Goal: Task Accomplishment & Management: Use online tool/utility

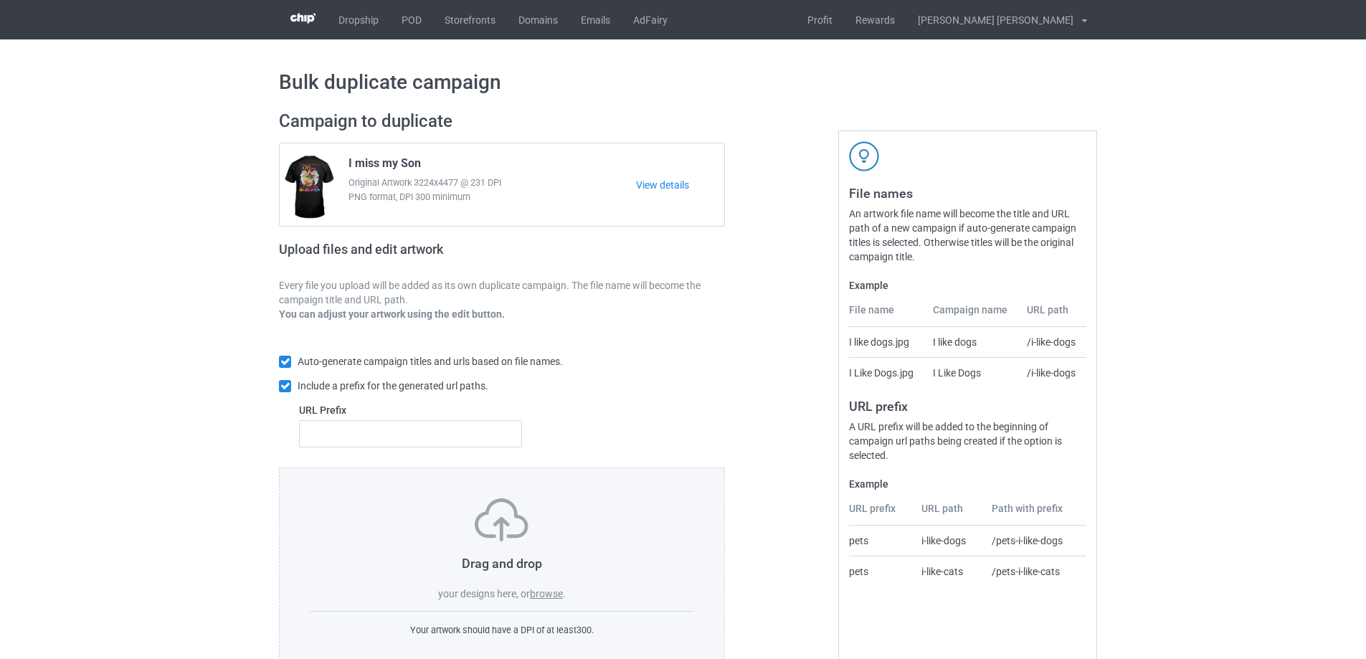
click at [547, 597] on label "browse" at bounding box center [546, 593] width 33 height 11
click at [0, 0] on input "browse" at bounding box center [0, 0] width 0 height 0
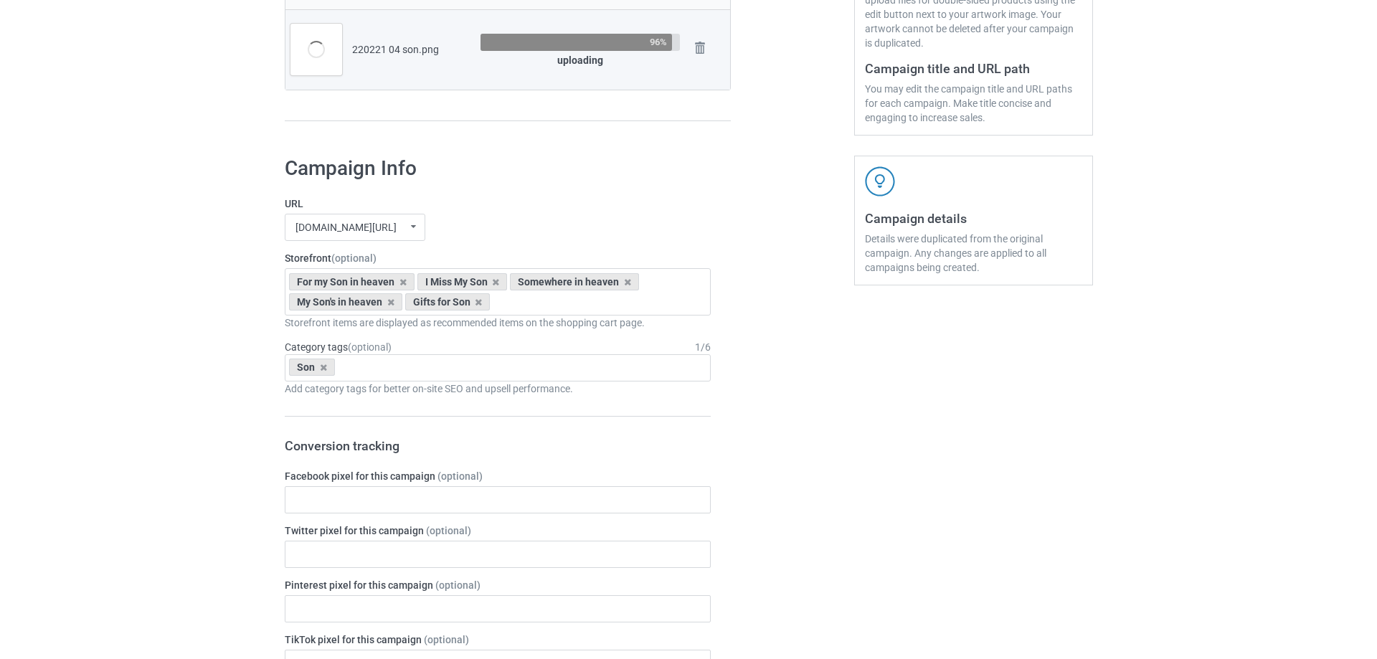
scroll to position [72, 0]
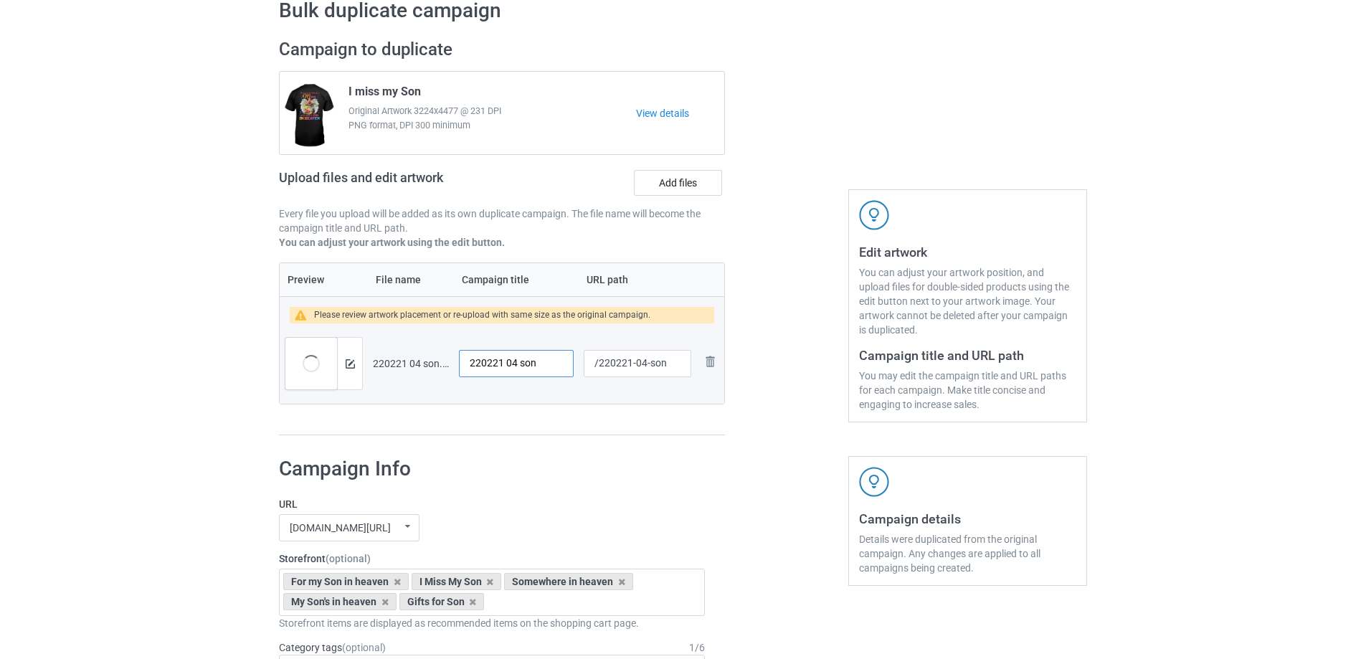
drag, startPoint x: 550, startPoint y: 366, endPoint x: 440, endPoint y: 351, distance: 111.5
click at [440, 351] on tr "Preview and edit artwork 220221 04 son.png 220221 04 son /220221-04-son Remove …" at bounding box center [502, 363] width 445 height 80
drag, startPoint x: 438, startPoint y: 97, endPoint x: 343, endPoint y: 90, distance: 95.7
click at [343, 90] on div "I miss my Son Original Artwork 3224x4477 @ 231 DPI PNG format, DPI 300 minimum" at bounding box center [488, 113] width 298 height 67
copy span "I miss my Son"
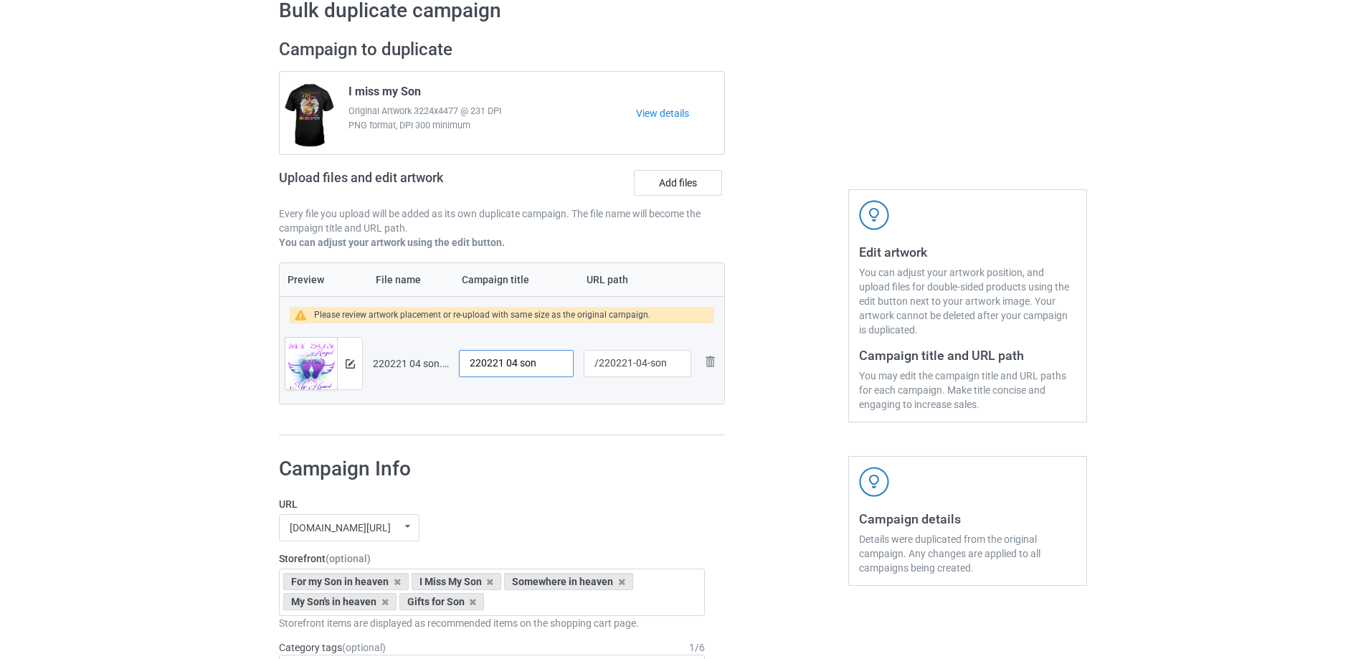
drag, startPoint x: 540, startPoint y: 367, endPoint x: 368, endPoint y: 355, distance: 172.6
click at [364, 356] on tr "Preview and edit artwork 220221 04 son.png 220221 04 son /220221-04-son Remove …" at bounding box center [502, 363] width 445 height 80
paste input "I miss my S"
type input "I miss my Son"
drag, startPoint x: 644, startPoint y: 366, endPoint x: 671, endPoint y: 366, distance: 27.3
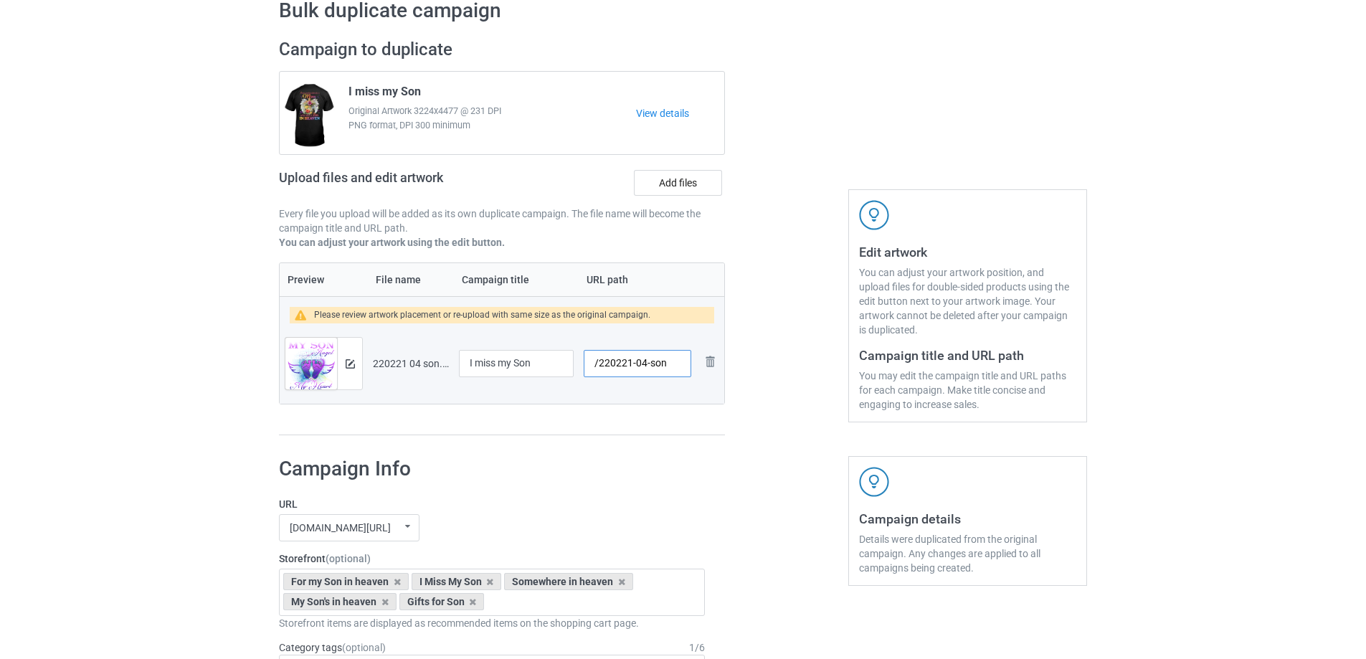
click at [671, 366] on input "/220221-04-son" at bounding box center [638, 363] width 108 height 27
click at [353, 364] on img at bounding box center [350, 363] width 9 height 9
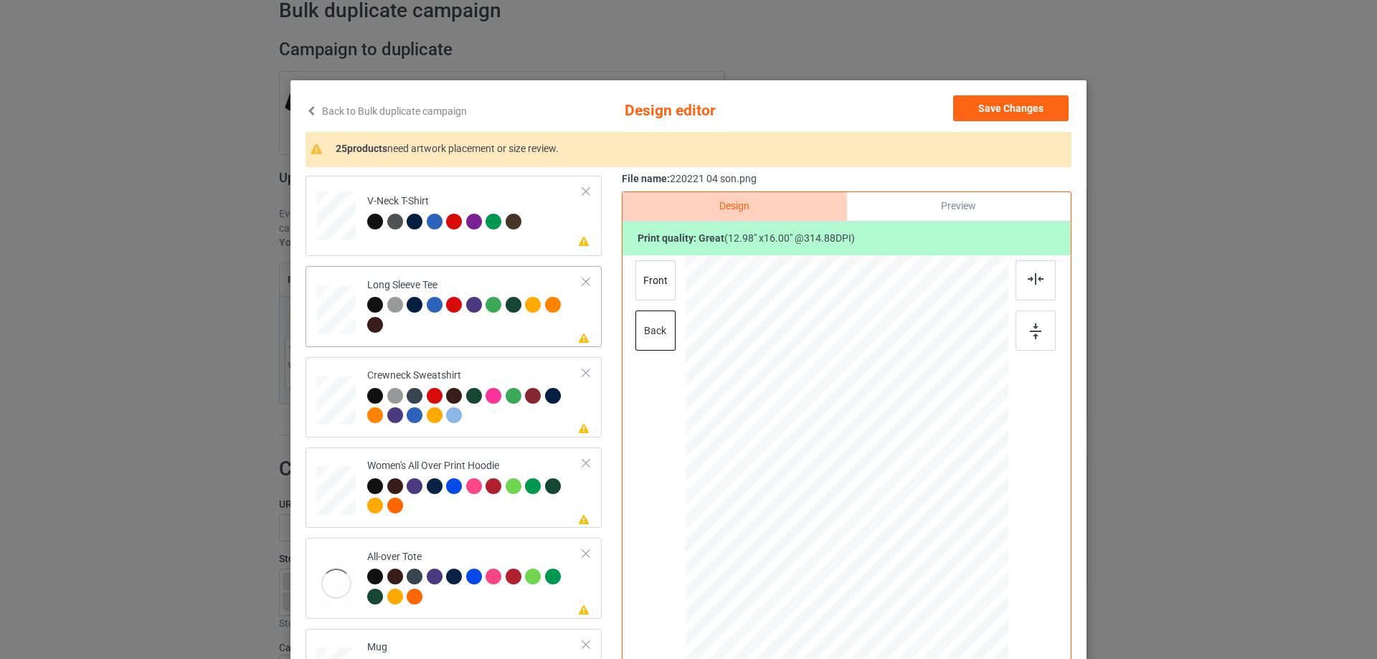
scroll to position [502, 0]
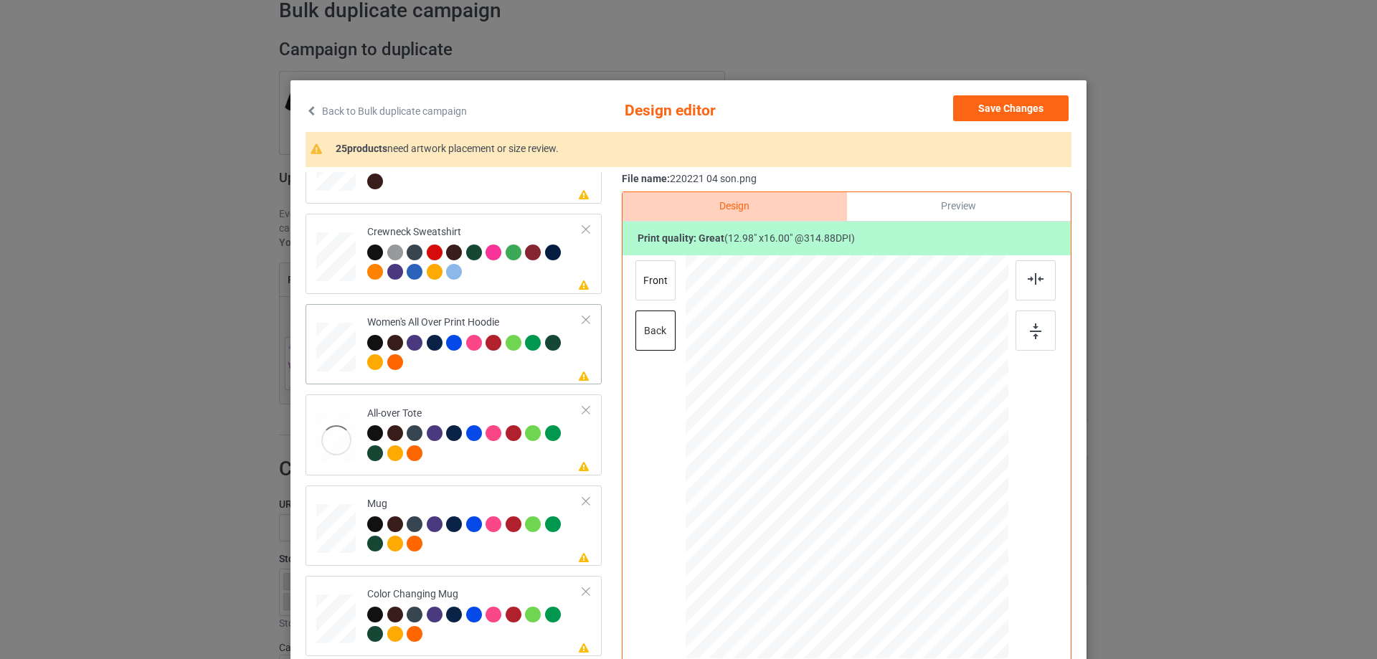
click at [340, 356] on div at bounding box center [335, 348] width 39 height 44
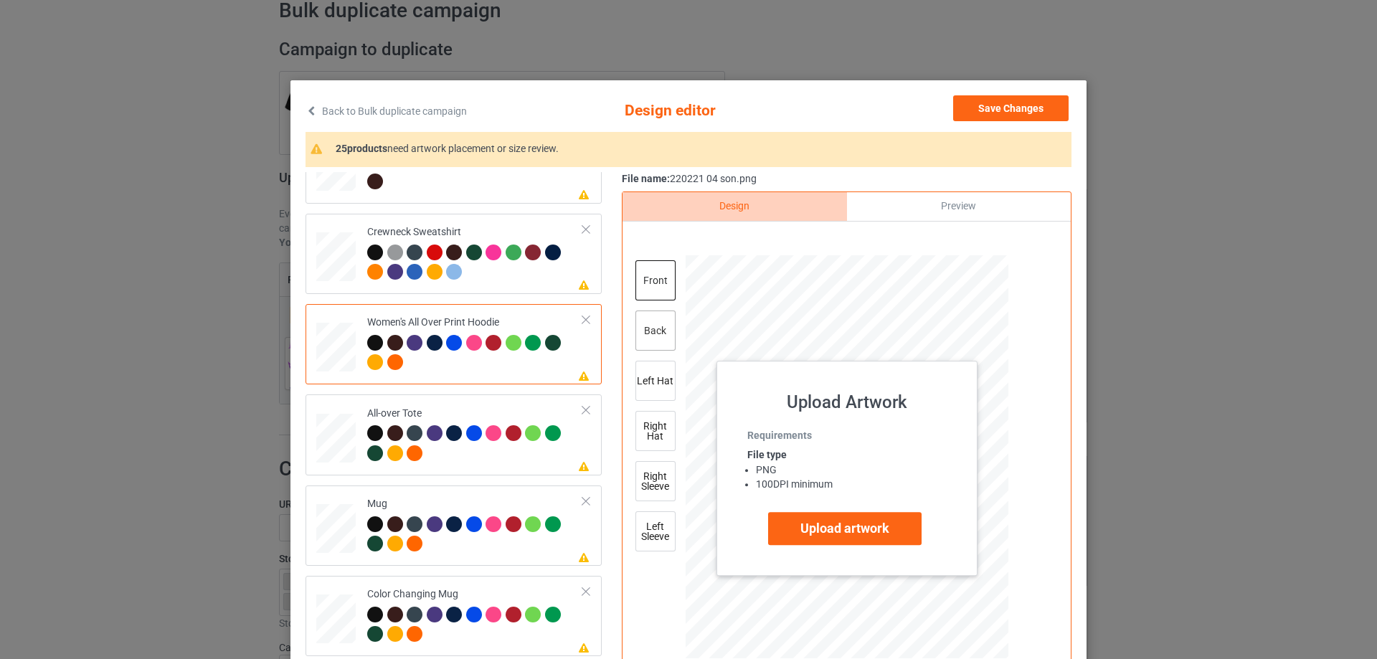
click at [653, 336] on div "back" at bounding box center [655, 331] width 40 height 40
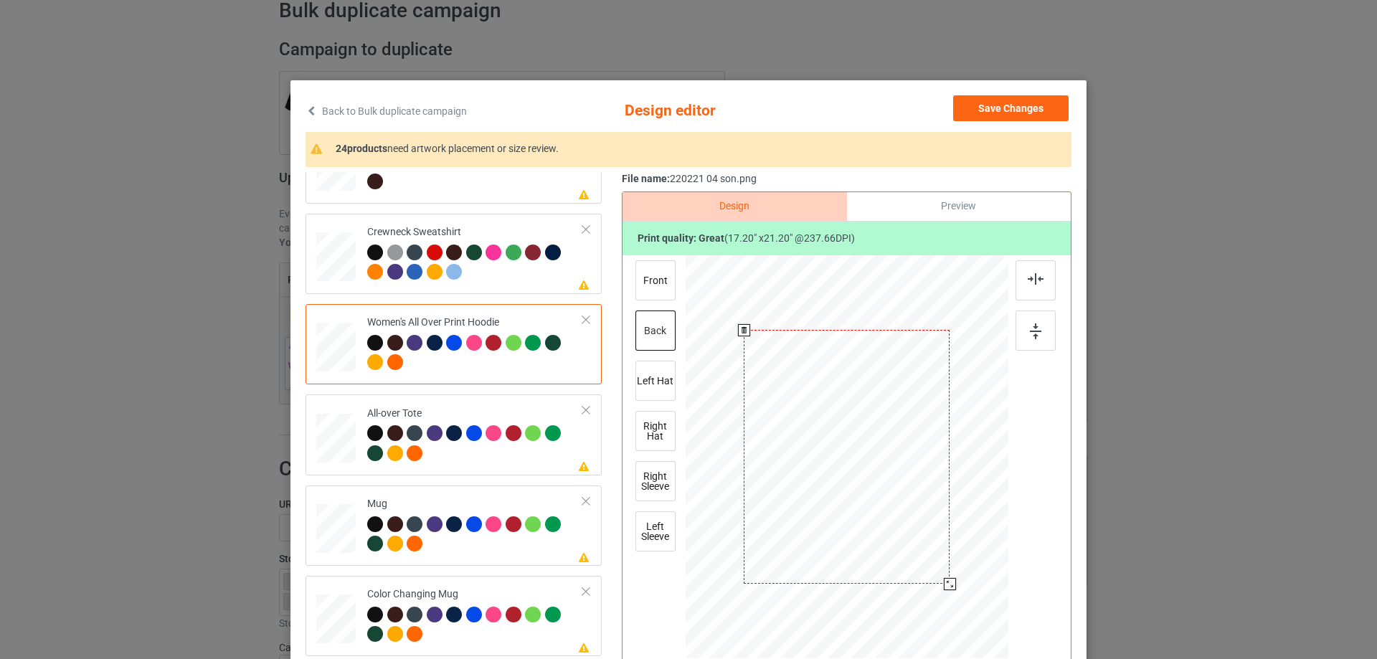
drag, startPoint x: 937, startPoint y: 577, endPoint x: 943, endPoint y: 584, distance: 9.6
click at [944, 584] on div at bounding box center [950, 584] width 12 height 12
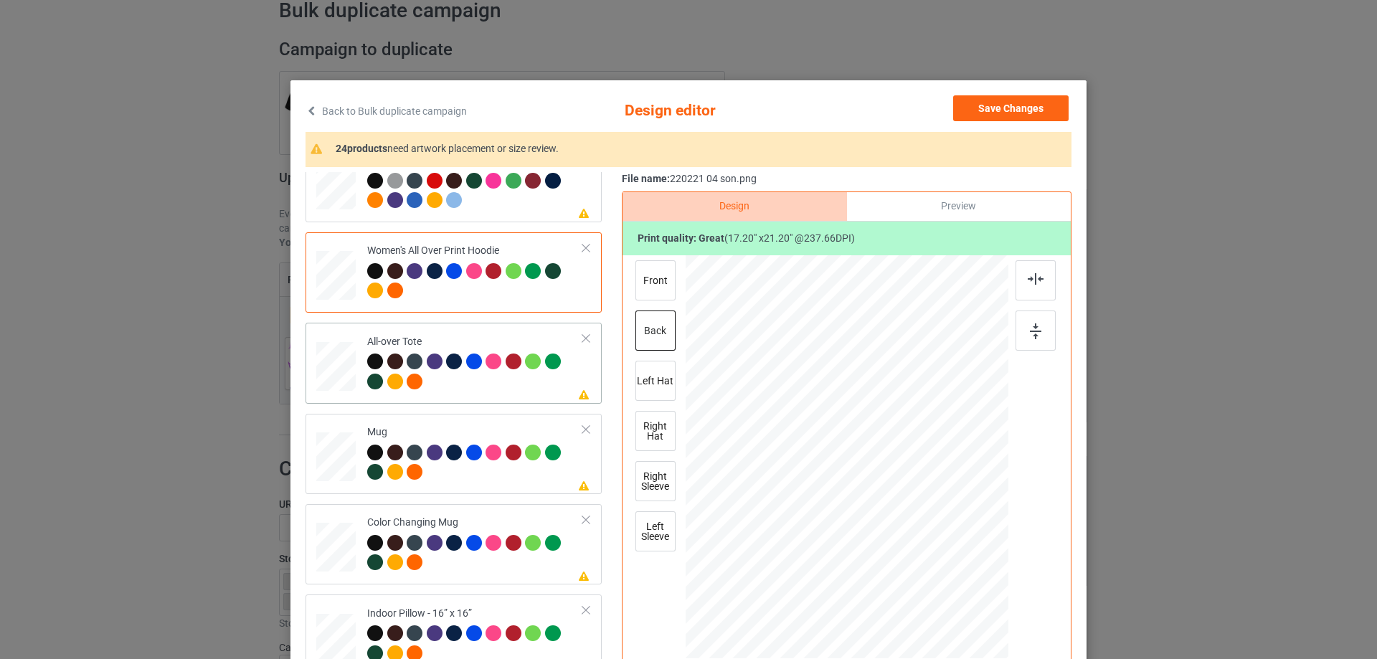
click at [330, 368] on div at bounding box center [335, 366] width 39 height 39
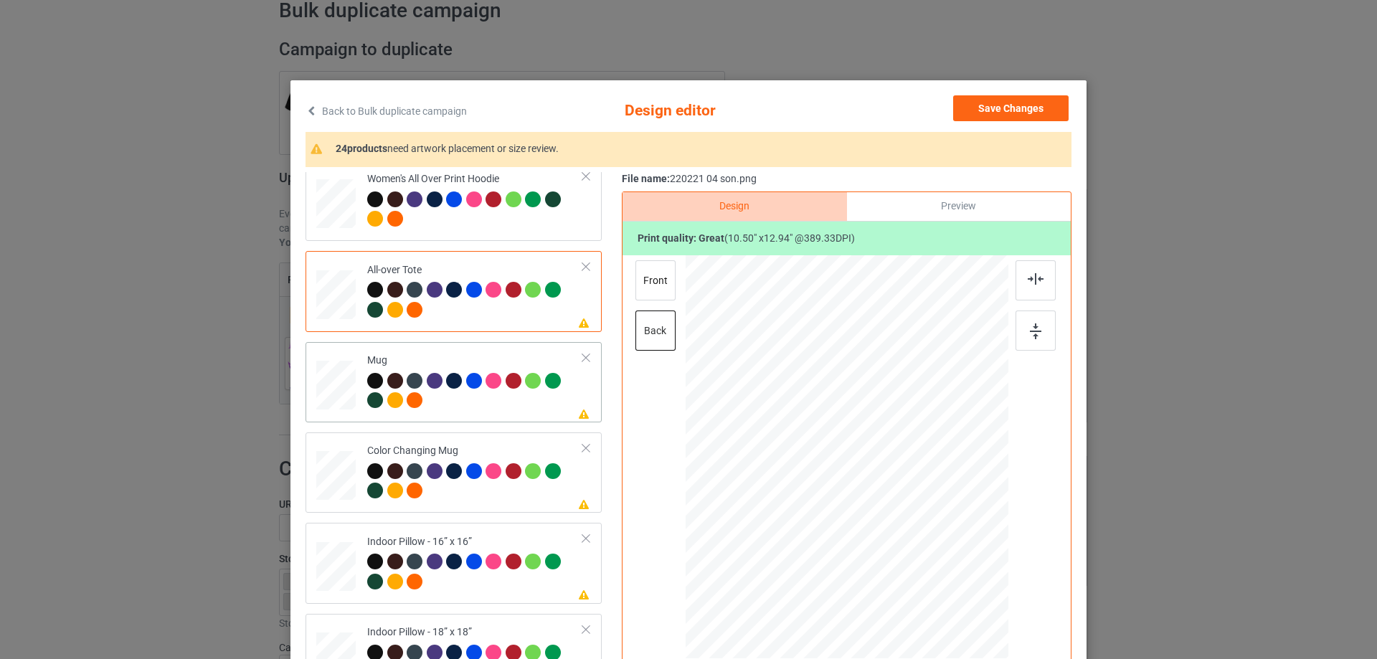
click at [340, 360] on td at bounding box center [337, 382] width 43 height 69
drag, startPoint x: 938, startPoint y: 577, endPoint x: 904, endPoint y: 511, distance: 74.7
click at [904, 511] on div at bounding box center [847, 456] width 323 height 134
drag, startPoint x: 873, startPoint y: 498, endPoint x: 962, endPoint y: 496, distance: 89.7
click at [962, 496] on div at bounding box center [936, 455] width 103 height 128
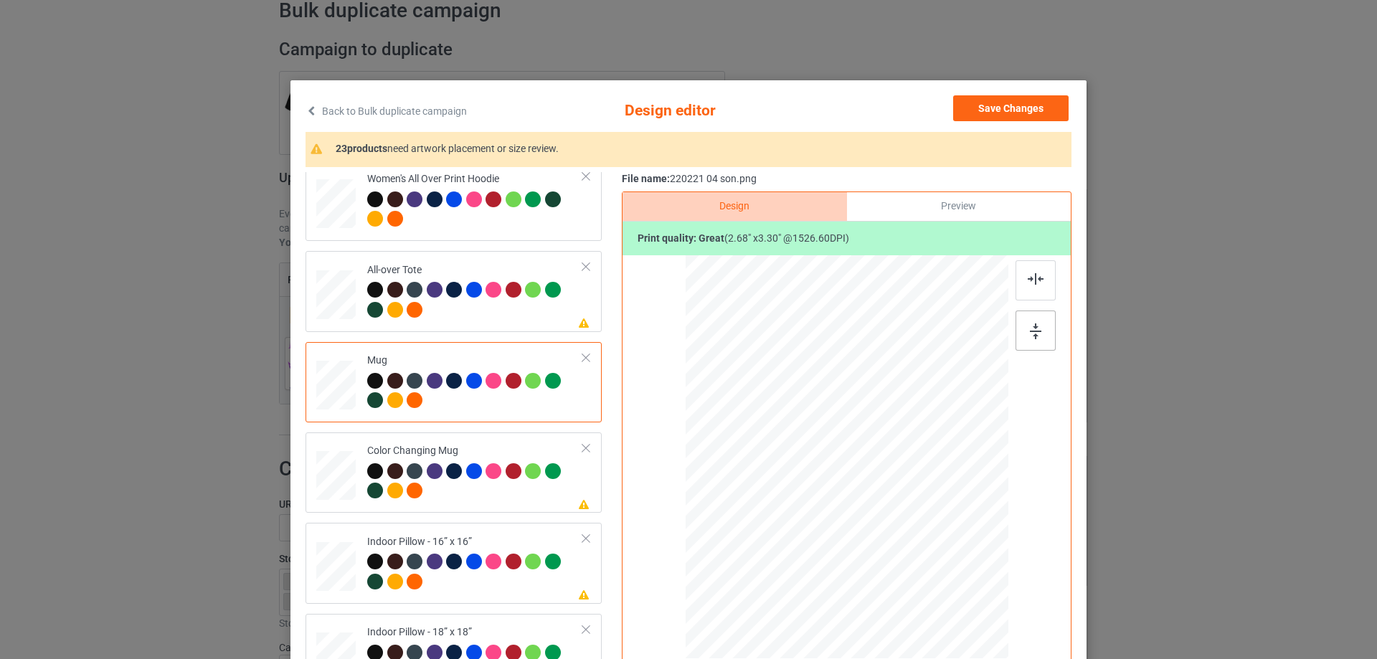
click at [1033, 336] on img at bounding box center [1035, 331] width 11 height 16
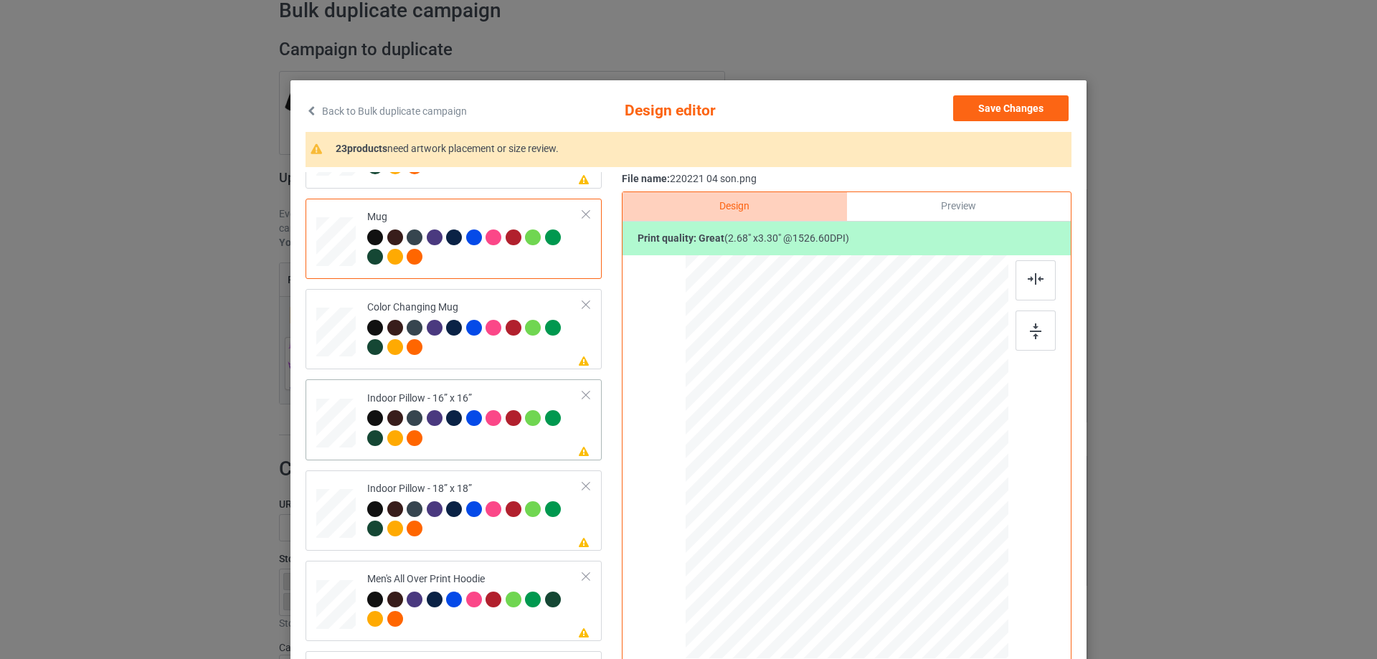
click at [325, 433] on div at bounding box center [335, 423] width 39 height 39
click at [939, 576] on div at bounding box center [940, 573] width 12 height 12
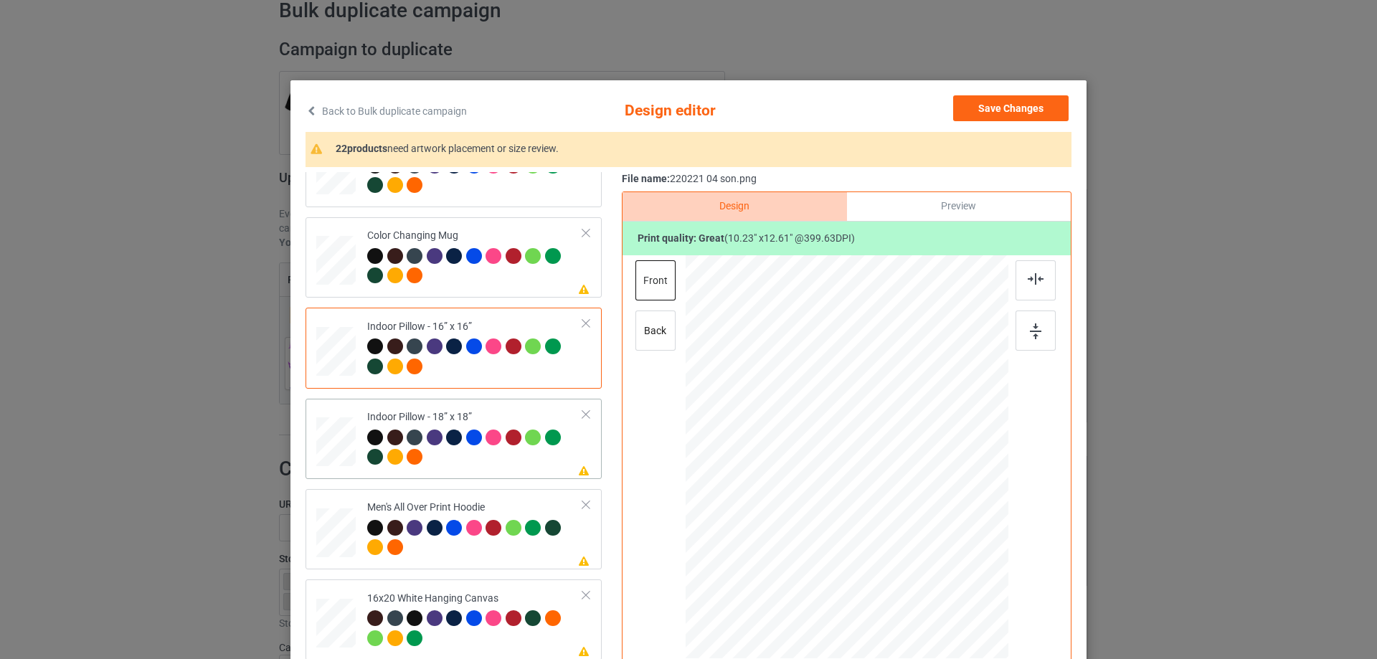
click at [346, 446] on div at bounding box center [335, 441] width 39 height 39
drag, startPoint x: 937, startPoint y: 577, endPoint x: 936, endPoint y: 567, distance: 10.1
click at [936, 567] on div at bounding box center [938, 570] width 12 height 12
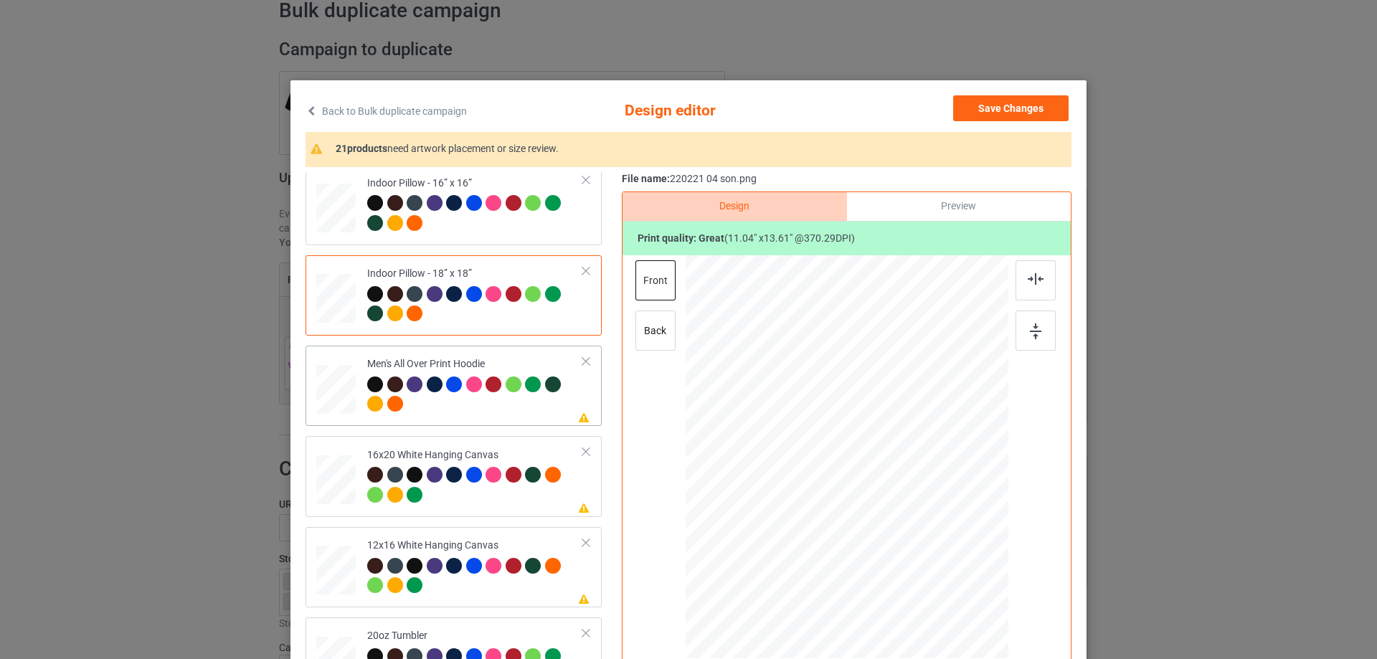
click at [344, 402] on div at bounding box center [335, 390] width 39 height 42
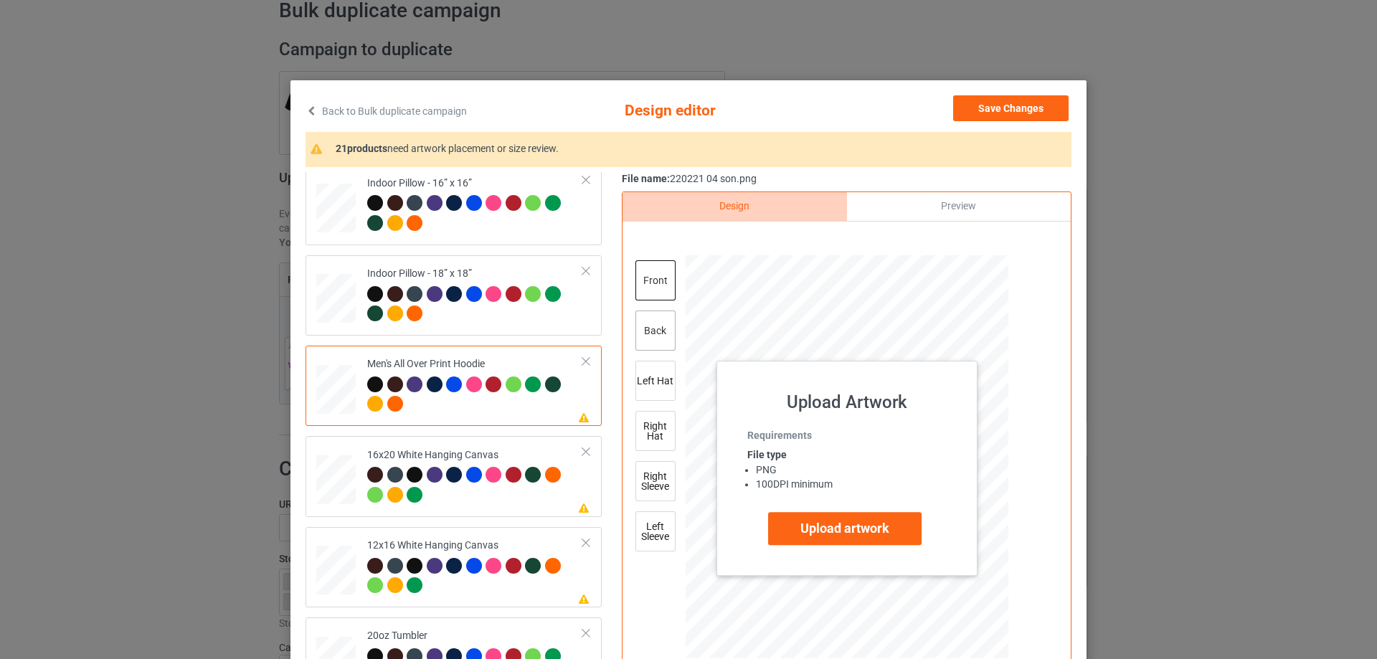
click at [661, 349] on div "back" at bounding box center [655, 331] width 40 height 40
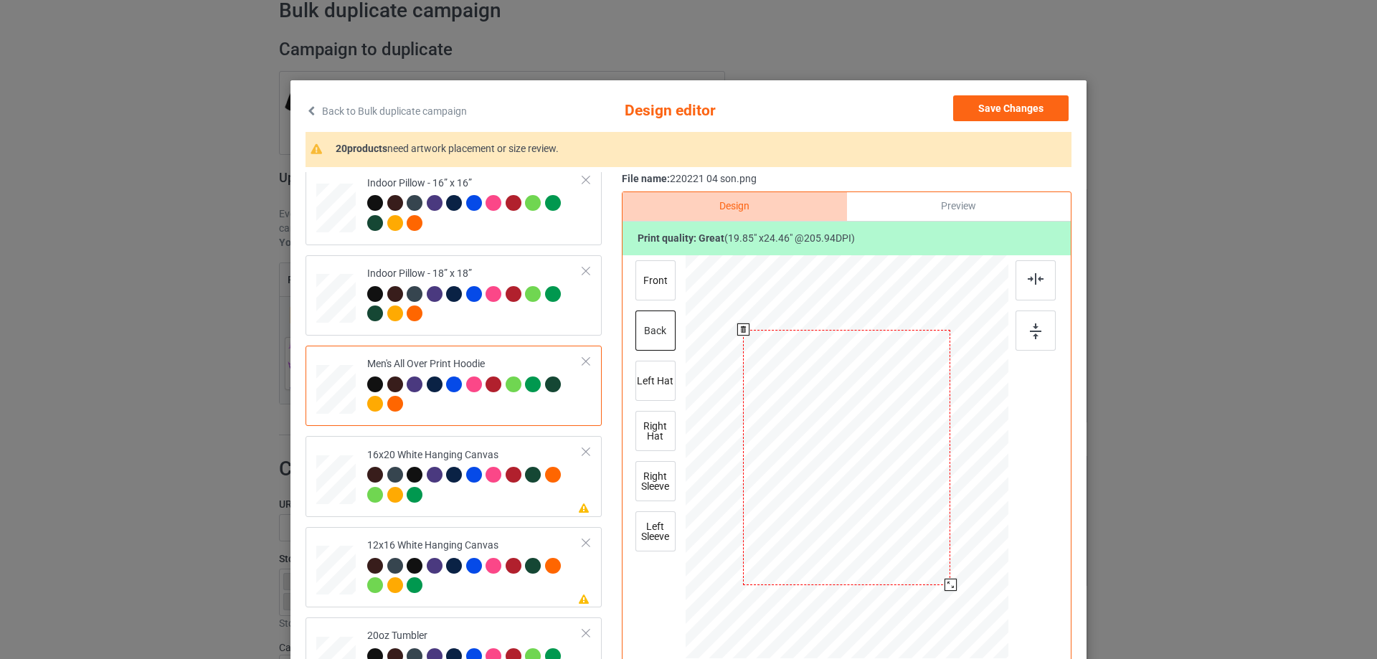
drag, startPoint x: 941, startPoint y: 577, endPoint x: 946, endPoint y: 587, distance: 11.2
click at [946, 587] on div at bounding box center [951, 585] width 12 height 12
click at [344, 486] on div at bounding box center [335, 479] width 39 height 49
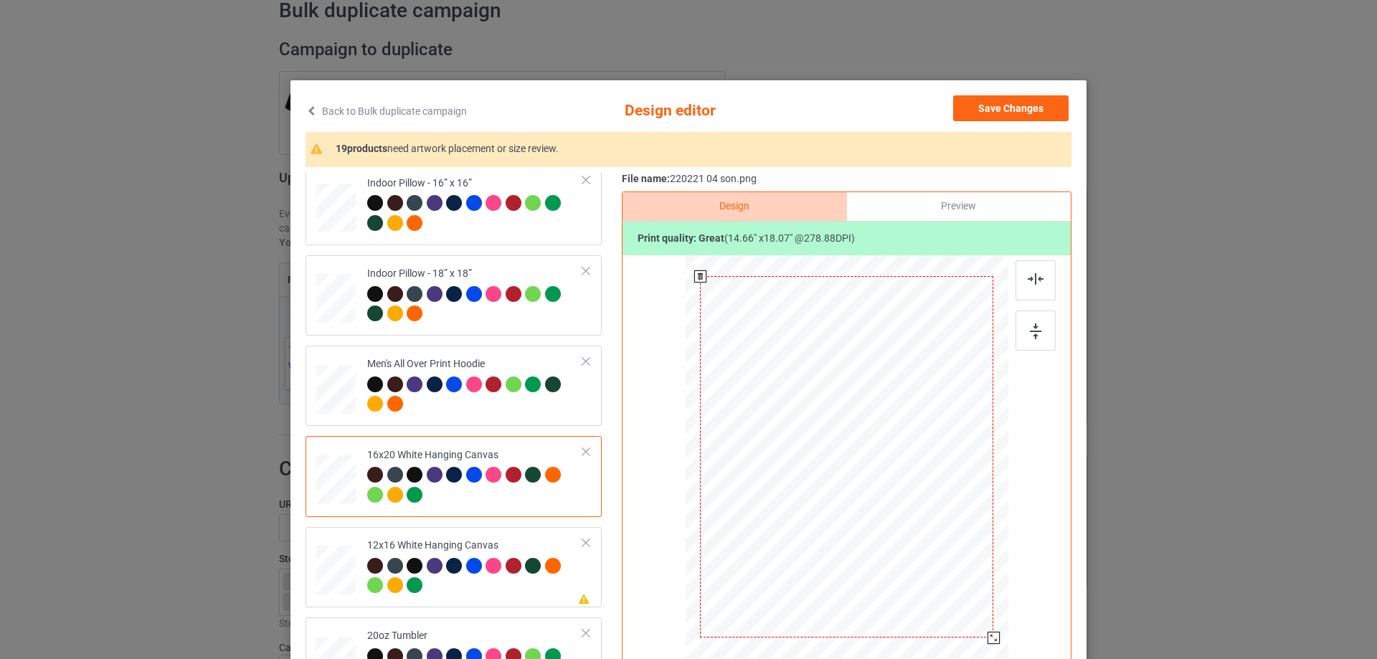
drag, startPoint x: 940, startPoint y: 577, endPoint x: 971, endPoint y: 653, distance: 82.0
click at [971, 653] on div at bounding box center [847, 457] width 323 height 403
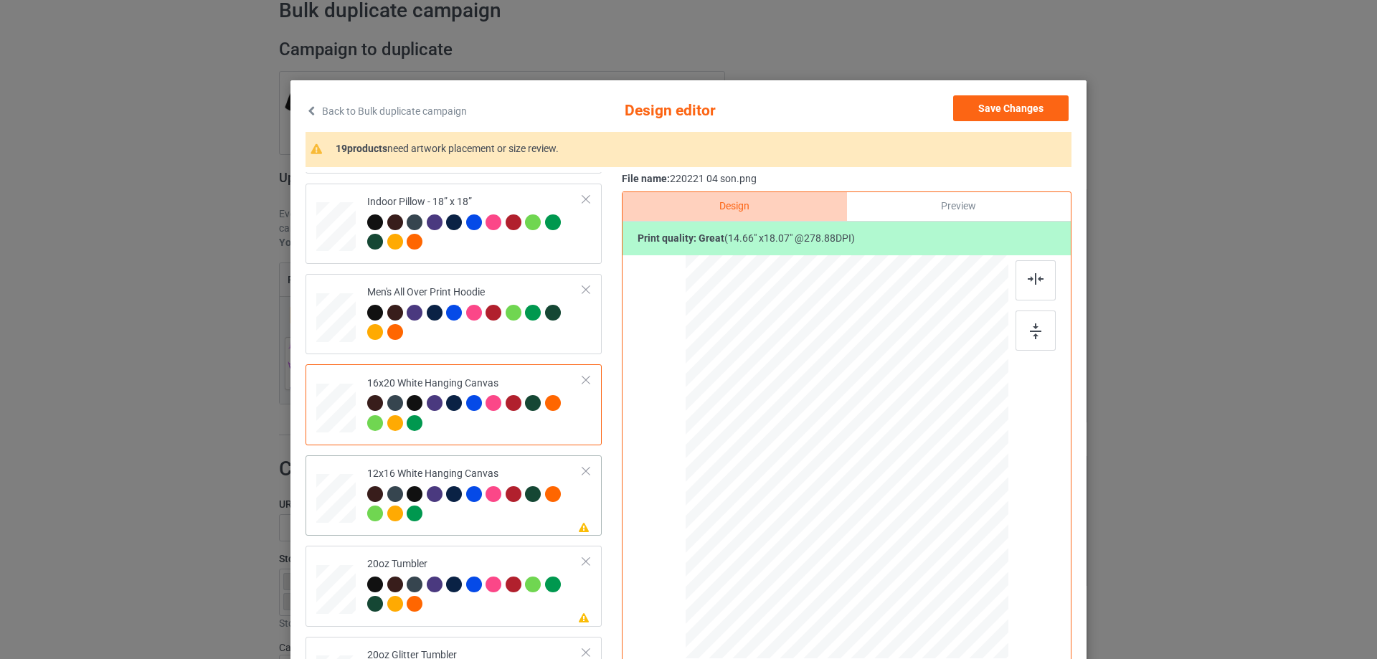
click at [341, 502] on div at bounding box center [336, 498] width 37 height 49
drag, startPoint x: 934, startPoint y: 572, endPoint x: 968, endPoint y: 639, distance: 75.4
click at [968, 639] on div at bounding box center [846, 457] width 303 height 404
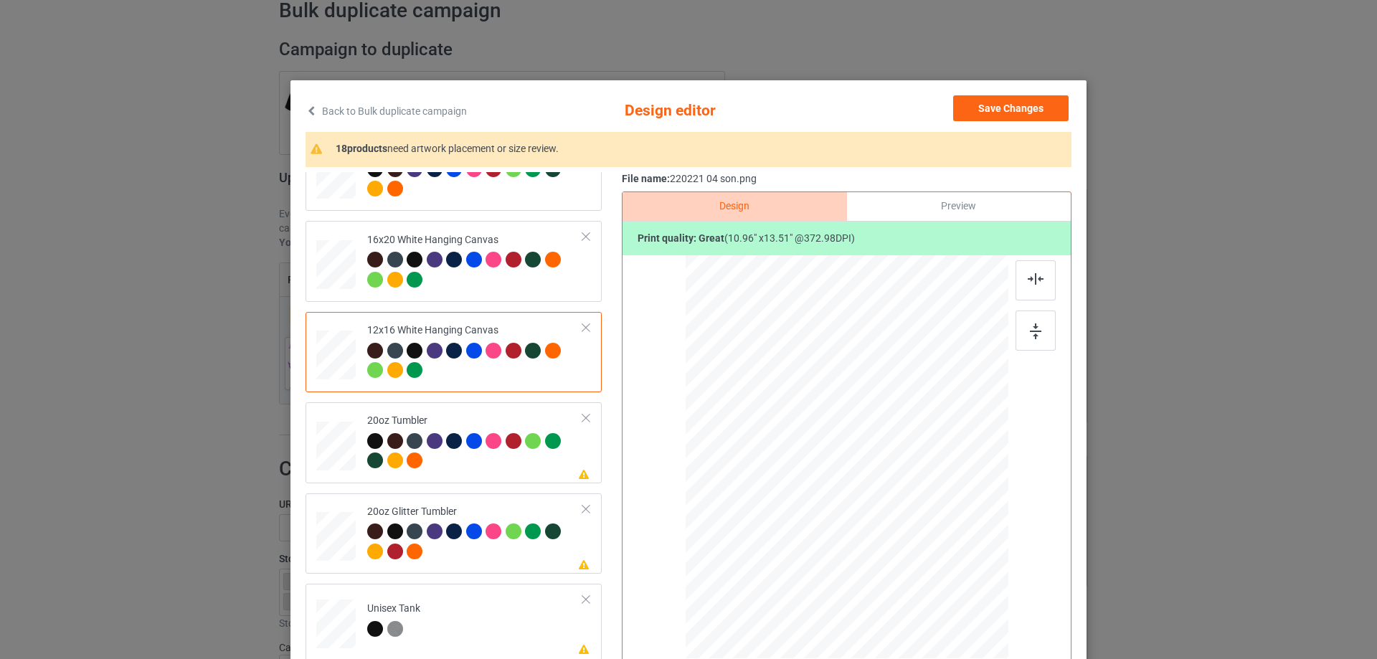
scroll to position [1291, 0]
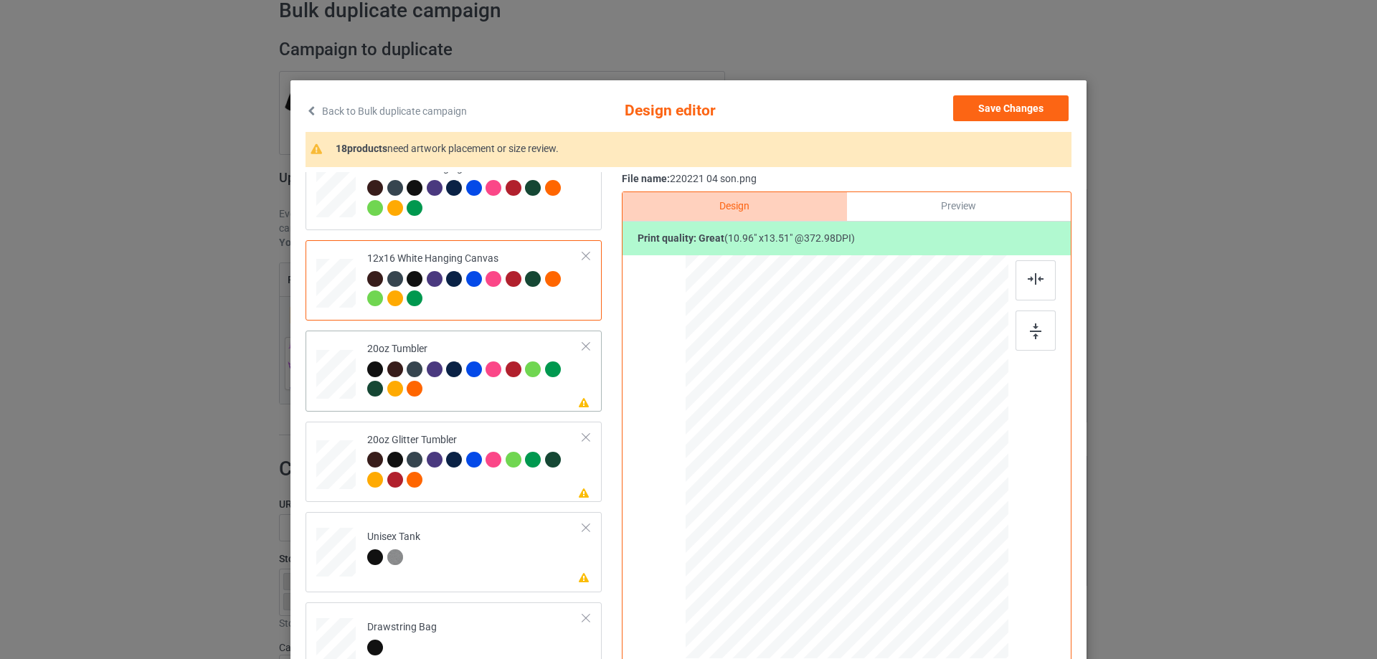
click at [333, 385] on div at bounding box center [335, 374] width 37 height 23
drag, startPoint x: 935, startPoint y: 572, endPoint x: 896, endPoint y: 526, distance: 61.1
click at [896, 526] on div at bounding box center [900, 523] width 12 height 12
click at [770, 493] on div at bounding box center [773, 455] width 108 height 133
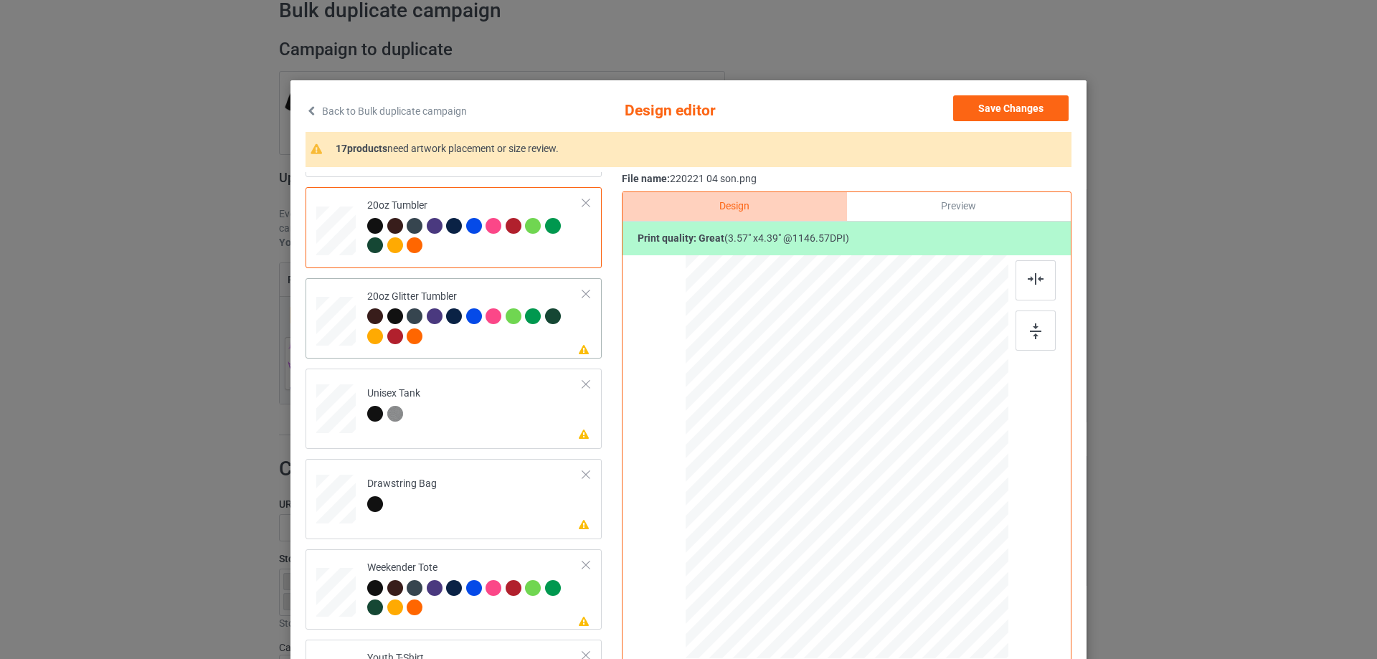
click at [344, 316] on div at bounding box center [336, 322] width 37 height 32
drag, startPoint x: 934, startPoint y: 573, endPoint x: 904, endPoint y: 530, distance: 52.9
click at [904, 530] on div at bounding box center [905, 530] width 12 height 12
drag, startPoint x: 848, startPoint y: 507, endPoint x: 777, endPoint y: 493, distance: 72.3
click at [777, 493] on div at bounding box center [776, 443] width 118 height 145
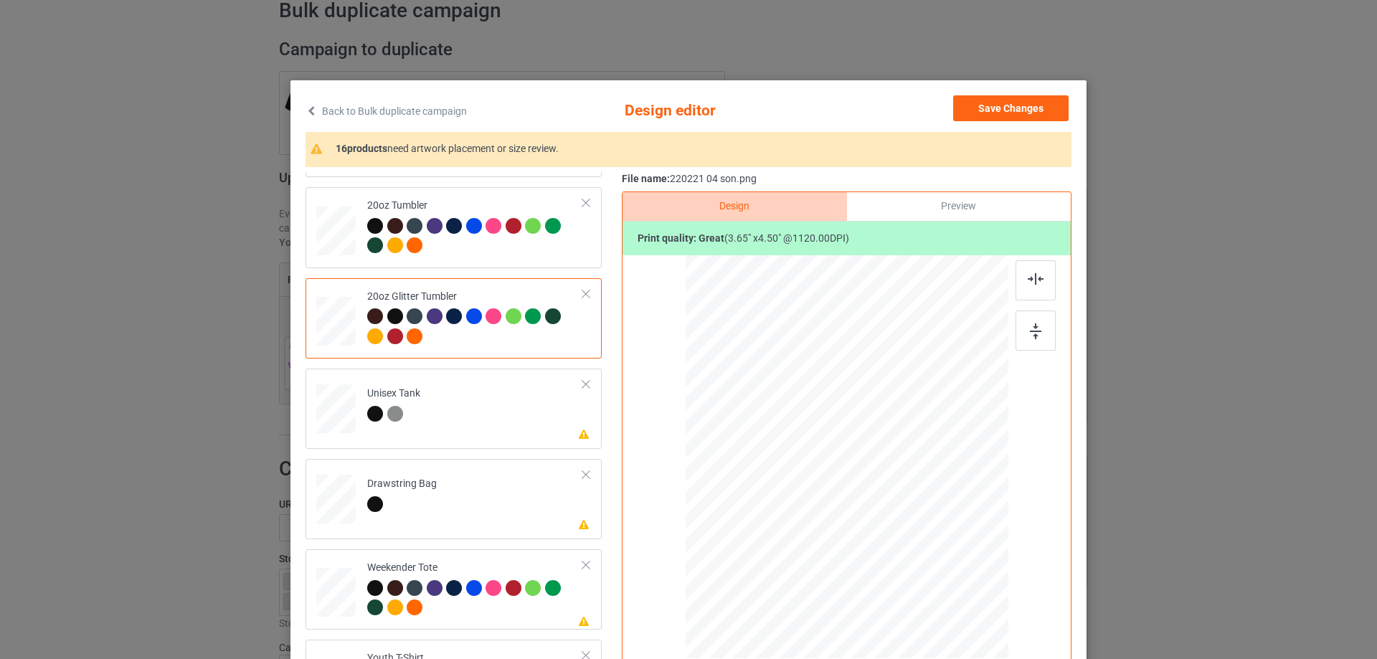
scroll to position [1578, 0]
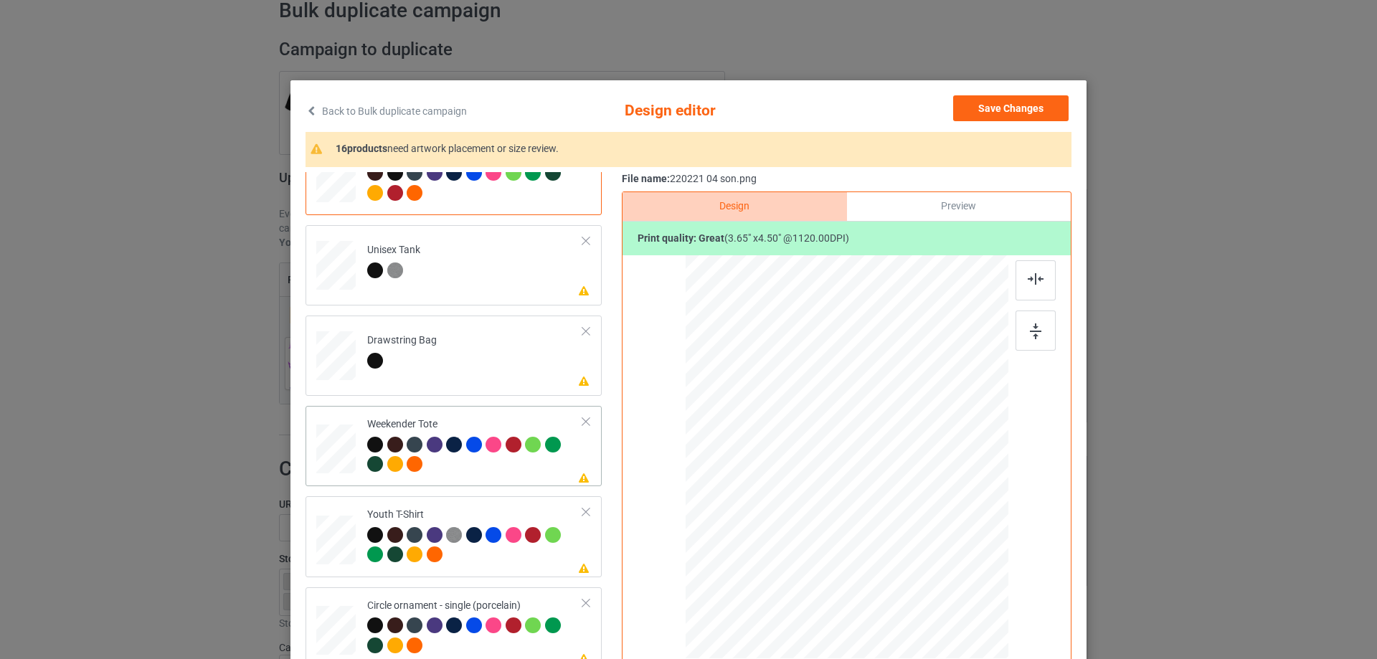
click at [331, 459] on div at bounding box center [335, 449] width 39 height 25
drag, startPoint x: 939, startPoint y: 578, endPoint x: 917, endPoint y: 533, distance: 50.4
click at [917, 533] on div at bounding box center [846, 458] width 321 height 208
click at [876, 516] on div at bounding box center [846, 452] width 132 height 163
click at [1033, 278] on img at bounding box center [1036, 278] width 16 height 11
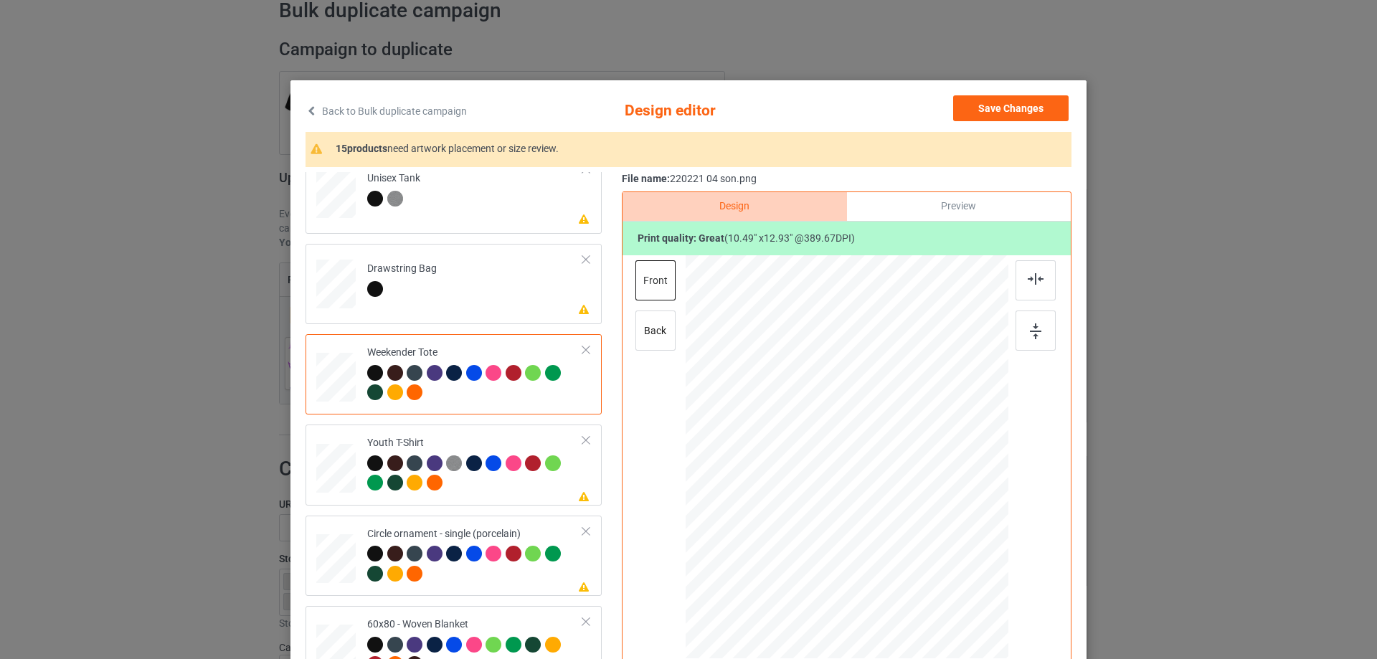
scroll to position [1695, 0]
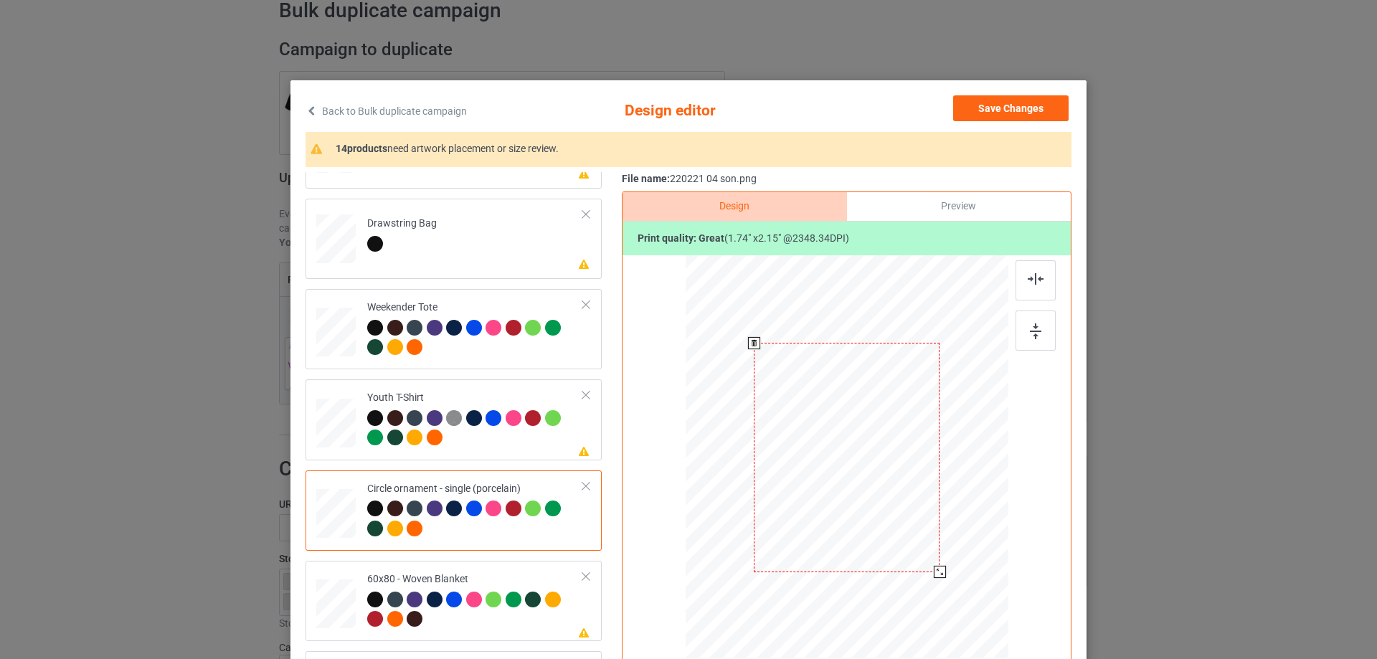
drag, startPoint x: 936, startPoint y: 578, endPoint x: 936, endPoint y: 570, distance: 7.9
click at [936, 570] on div at bounding box center [940, 572] width 12 height 12
drag, startPoint x: 894, startPoint y: 537, endPoint x: 894, endPoint y: 550, distance: 12.9
click at [894, 550] on div at bounding box center [847, 470] width 186 height 229
click at [1027, 288] on div at bounding box center [1036, 280] width 40 height 40
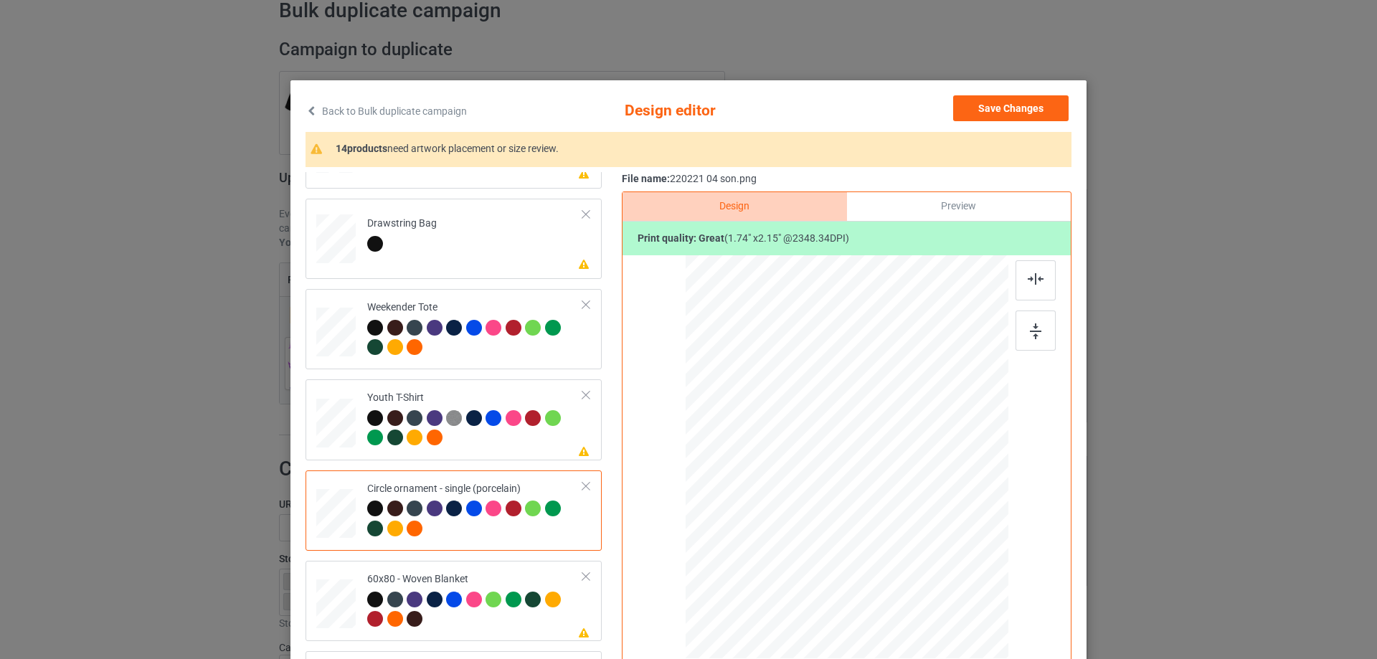
scroll to position [169, 0]
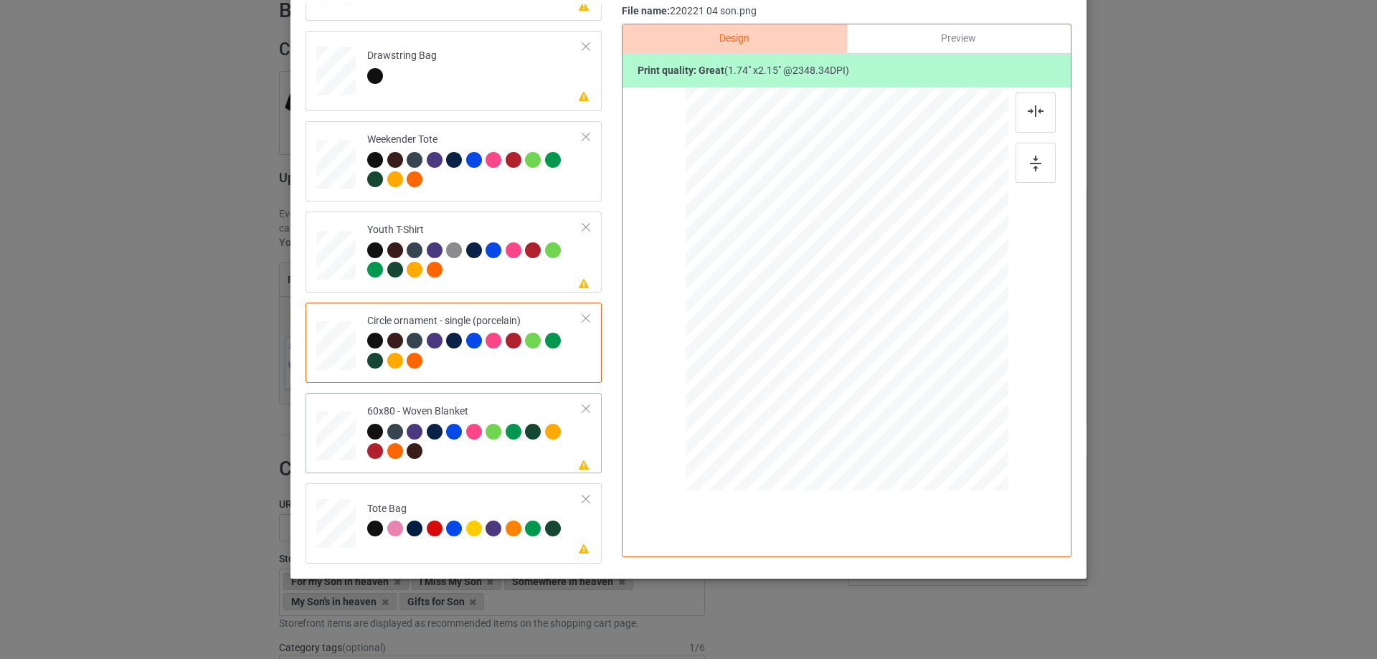
click at [321, 433] on div at bounding box center [336, 436] width 36 height 48
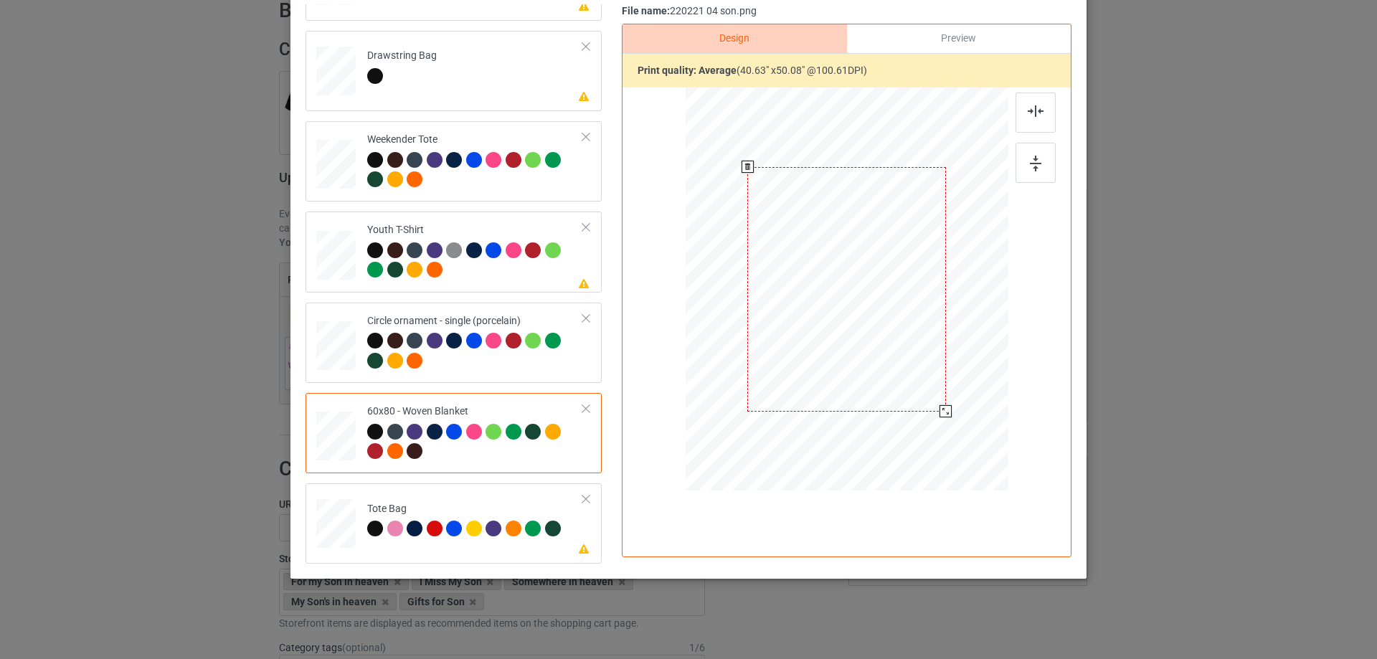
drag, startPoint x: 928, startPoint y: 397, endPoint x: 937, endPoint y: 413, distance: 18.0
click at [939, 413] on div at bounding box center [945, 411] width 12 height 12
drag, startPoint x: 858, startPoint y: 355, endPoint x: 863, endPoint y: 328, distance: 27.7
click at [861, 334] on div at bounding box center [848, 279] width 199 height 245
click at [1033, 118] on div at bounding box center [1036, 113] width 40 height 40
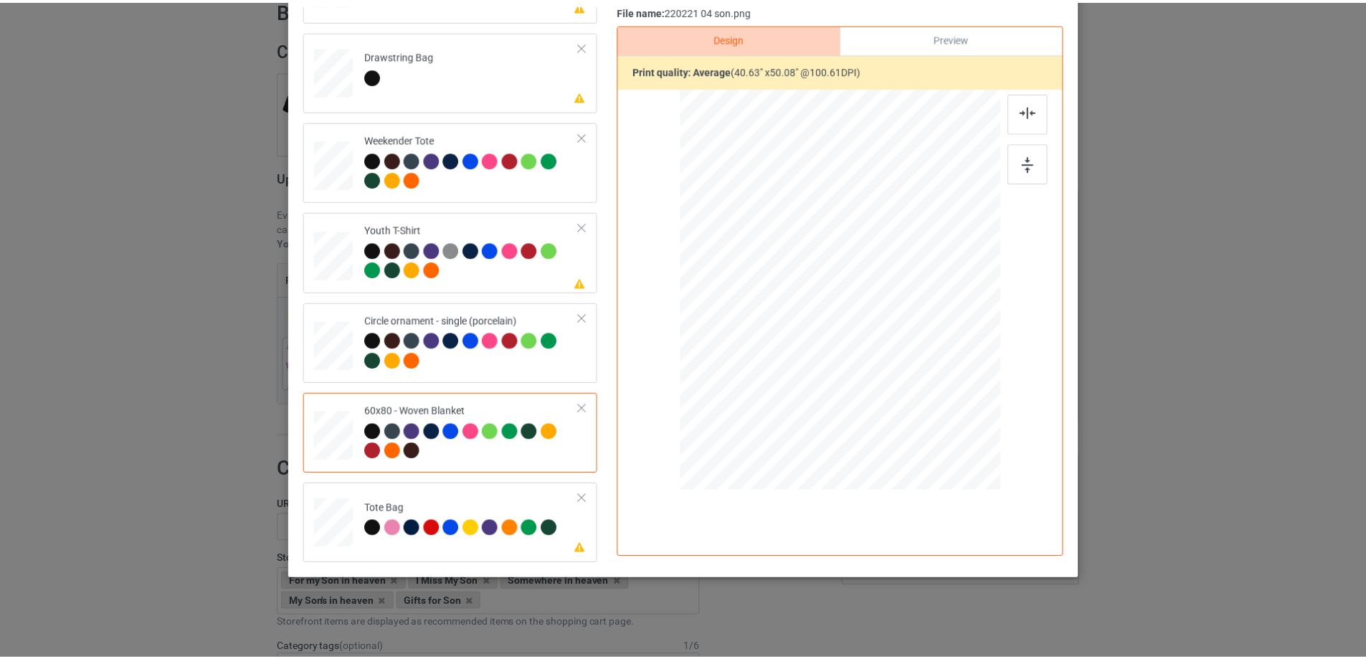
scroll to position [0, 0]
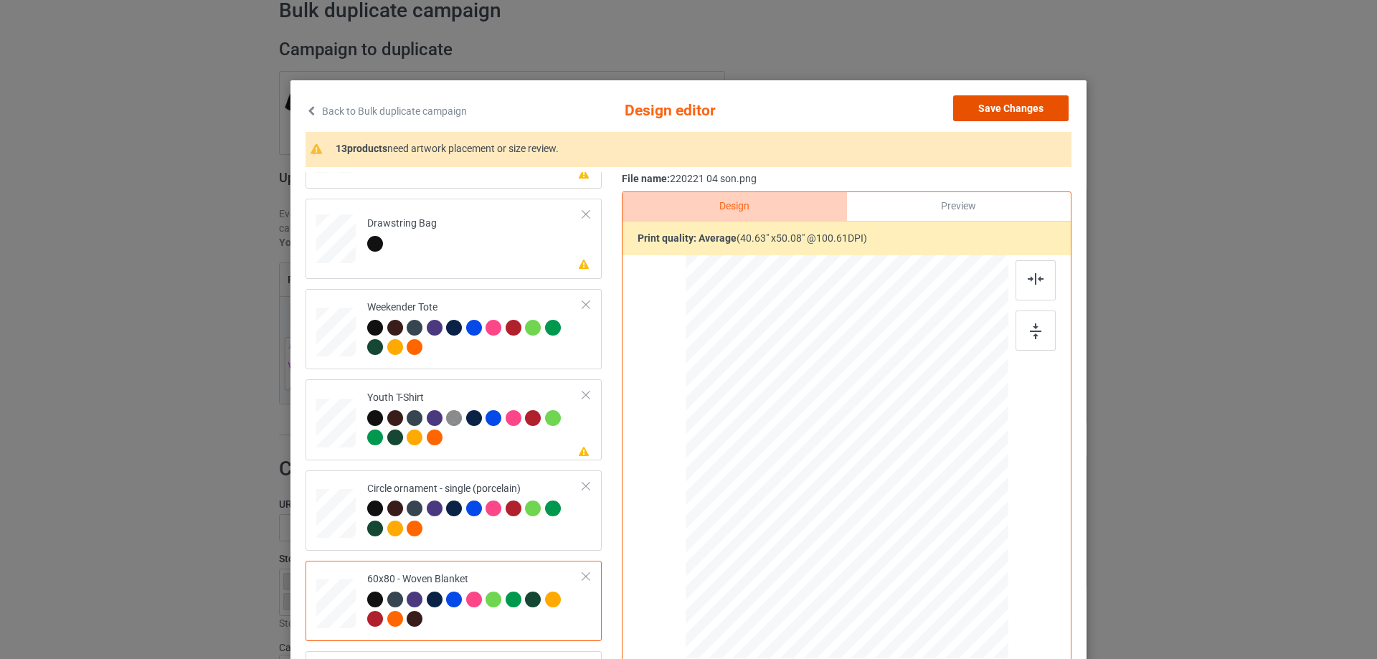
click at [1036, 111] on button "Save Changes" at bounding box center [1010, 108] width 115 height 26
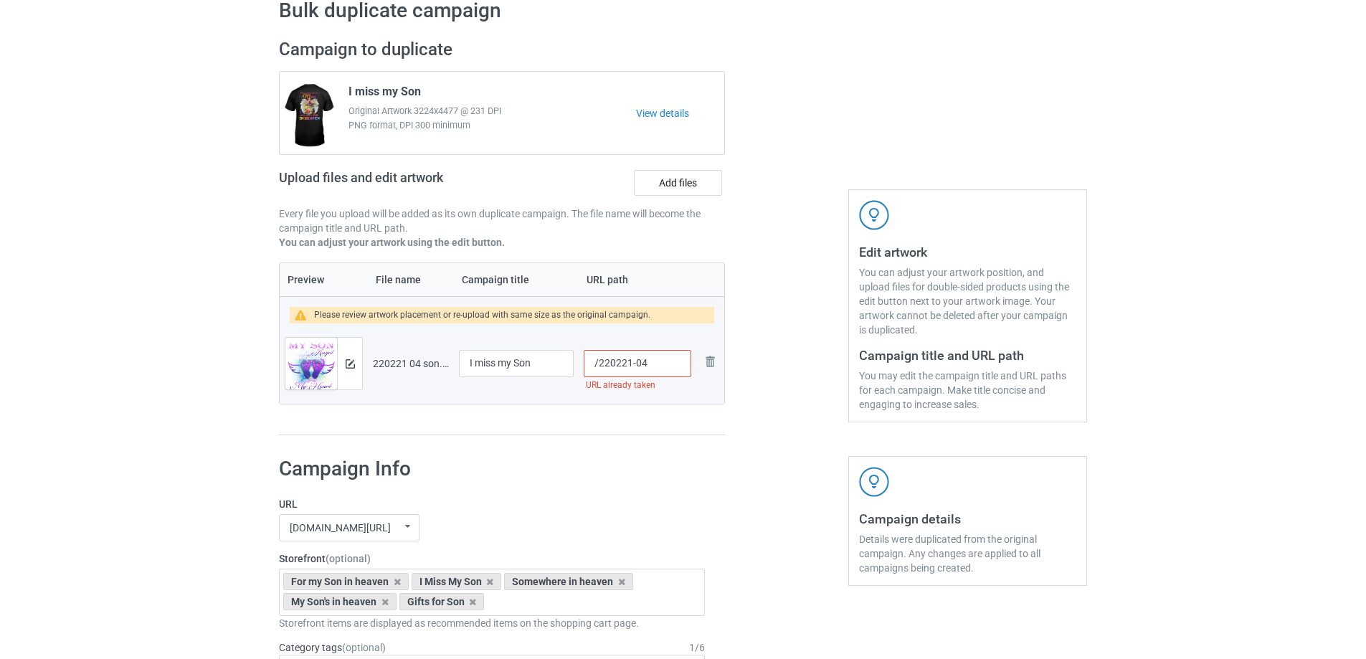
drag, startPoint x: 643, startPoint y: 366, endPoint x: 650, endPoint y: 368, distance: 7.5
click at [650, 368] on input "/220221-04" at bounding box center [638, 363] width 108 height 27
drag, startPoint x: 650, startPoint y: 366, endPoint x: 636, endPoint y: 373, distance: 15.4
click at [635, 371] on input "/220221-05" at bounding box center [638, 363] width 108 height 27
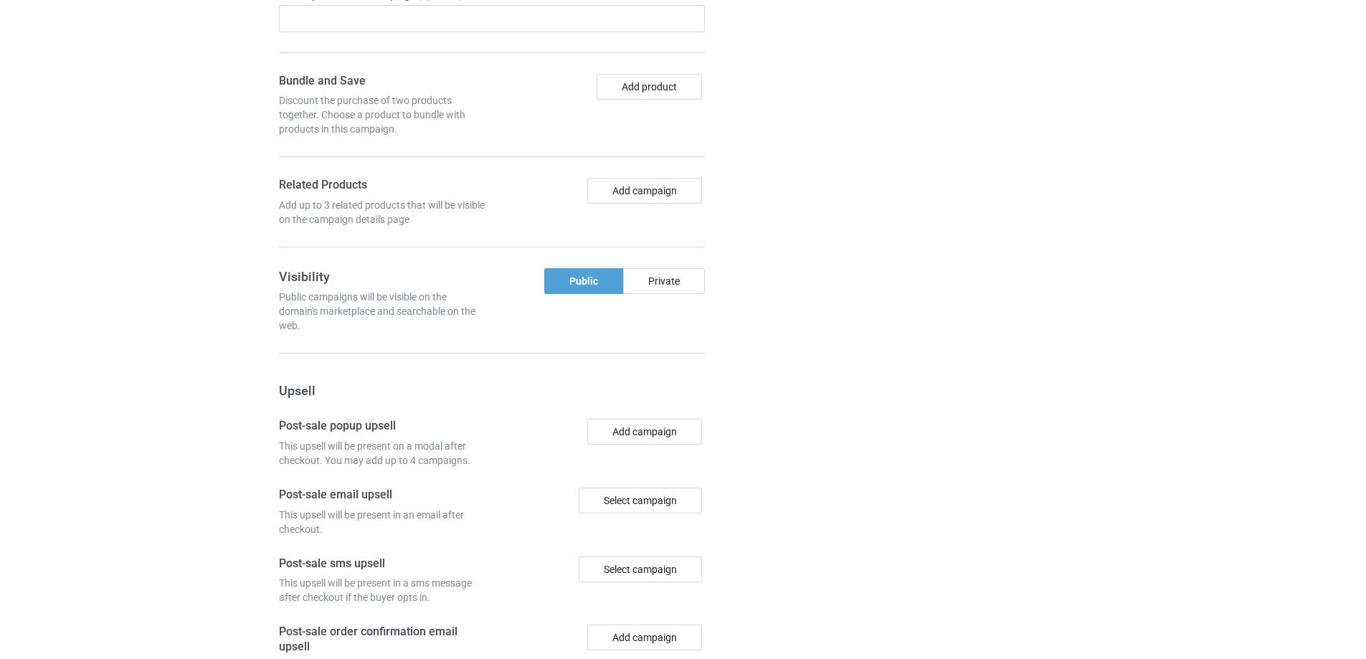
scroll to position [1215, 0]
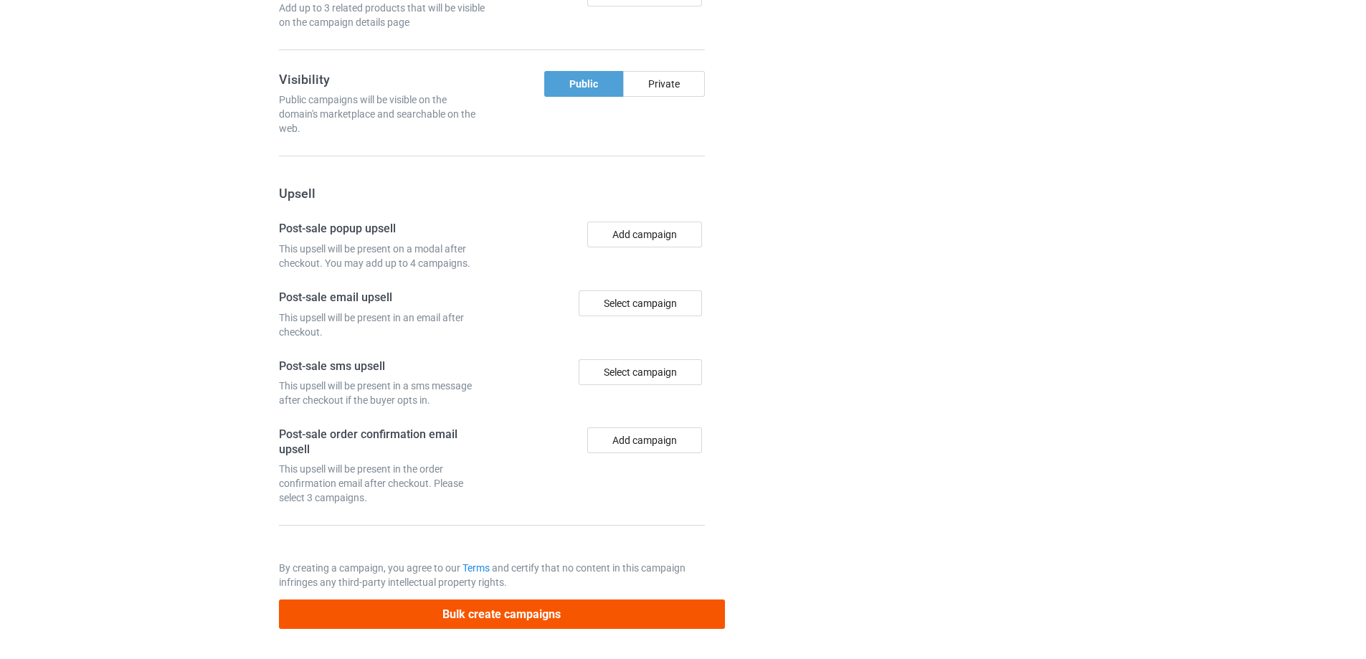
type input "/220221-1"
click at [566, 610] on button "Bulk create campaigns" at bounding box center [502, 614] width 446 height 29
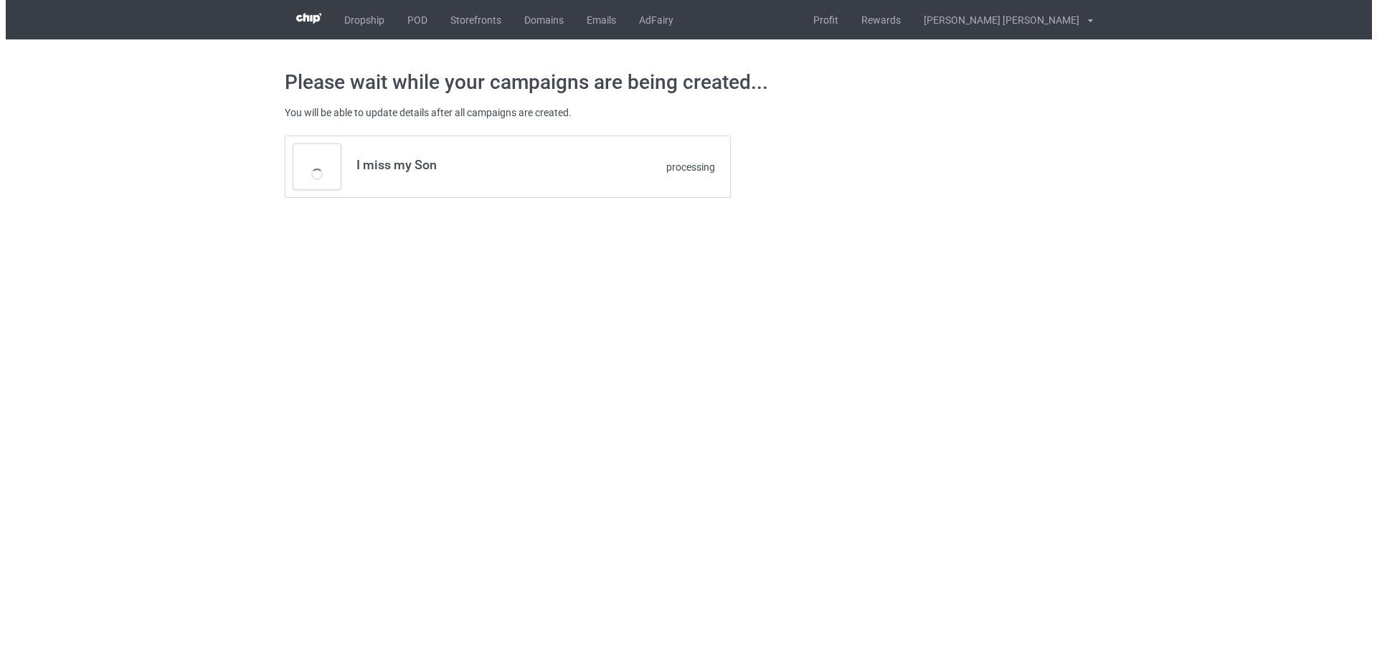
scroll to position [0, 0]
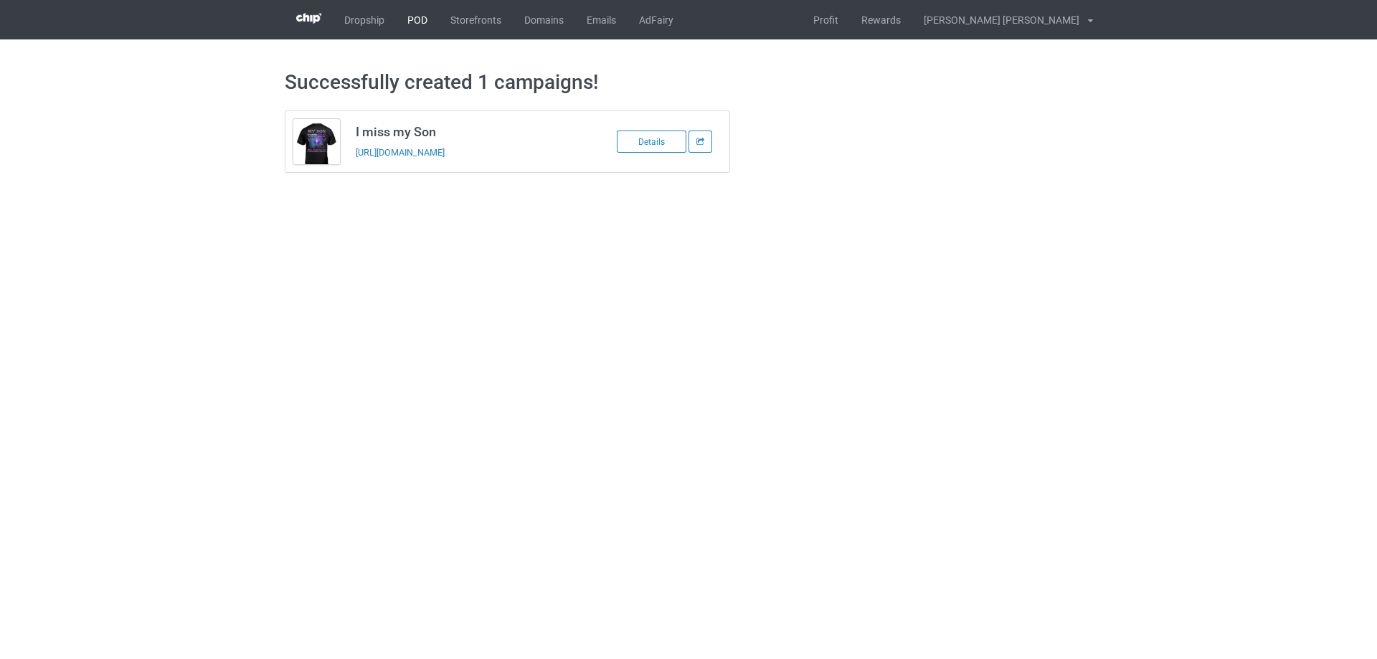
click at [416, 28] on link "POD" at bounding box center [417, 19] width 43 height 39
